Goal: Understand process/instructions: Learn how to perform a task or action

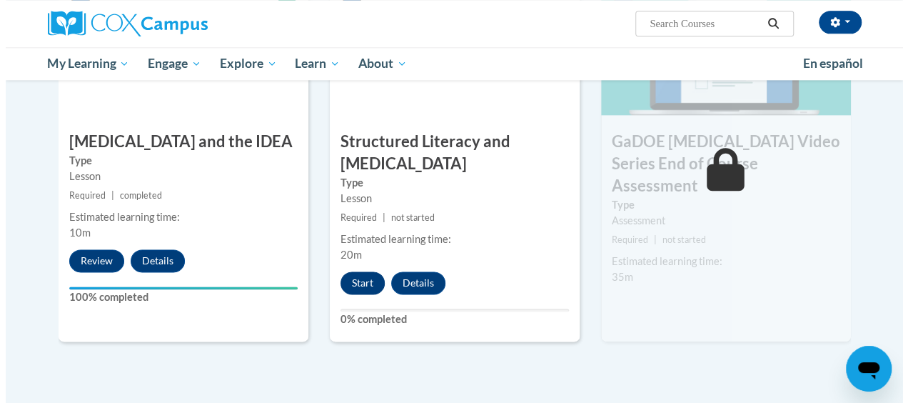
scroll to position [785, 0]
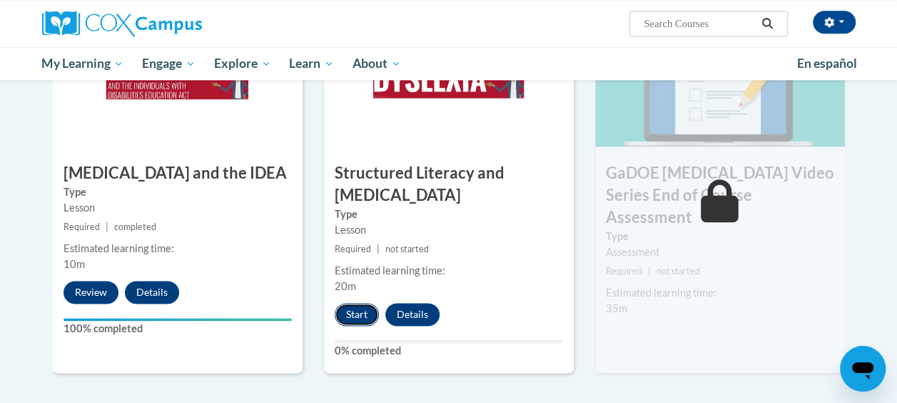
click at [356, 307] on button "Start" at bounding box center [357, 314] width 44 height 23
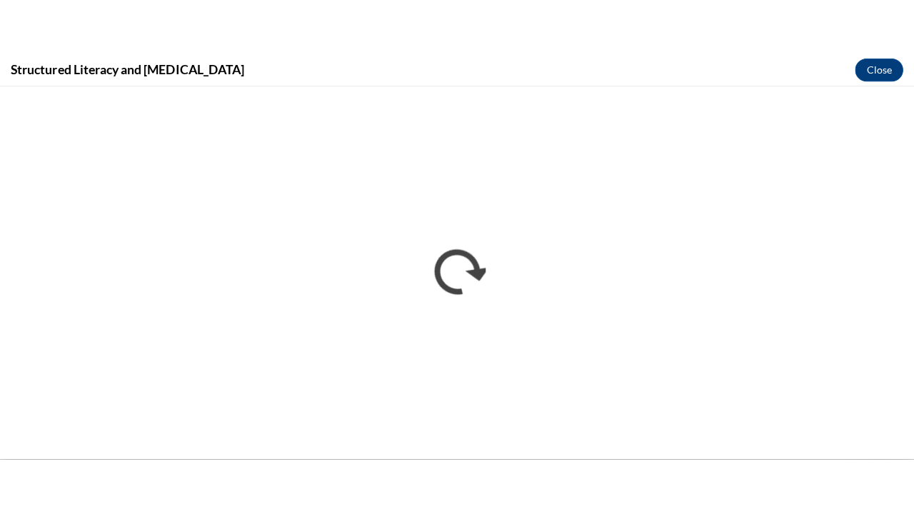
scroll to position [0, 0]
